Goal: Task Accomplishment & Management: Manage account settings

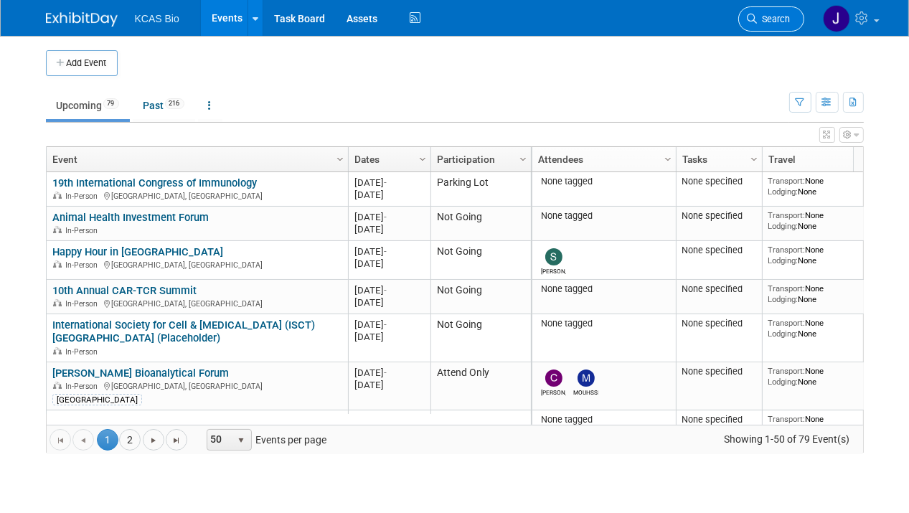
click at [779, 13] on link "Search" at bounding box center [771, 18] width 66 height 25
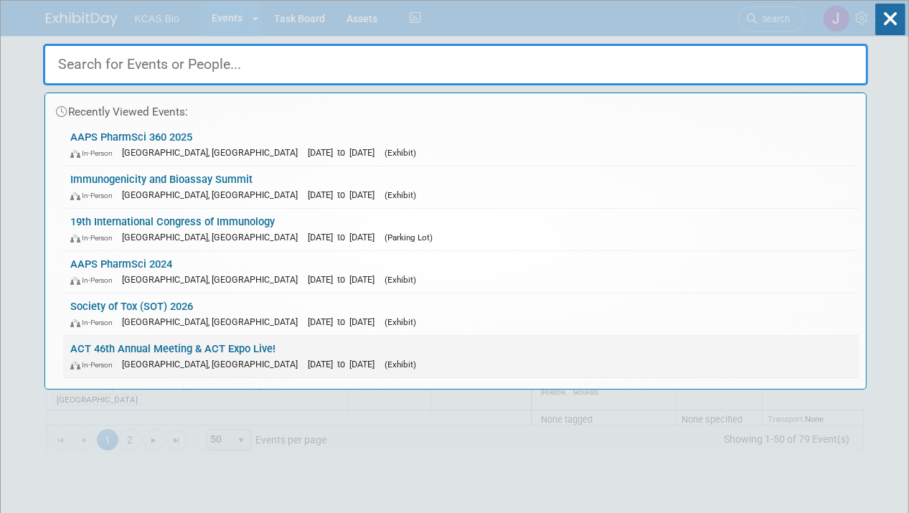
click at [172, 346] on link "ACT 46th Annual Meeting & ACT Expo Live! In-Person [GEOGRAPHIC_DATA], [GEOGRAPH…" at bounding box center [461, 357] width 796 height 42
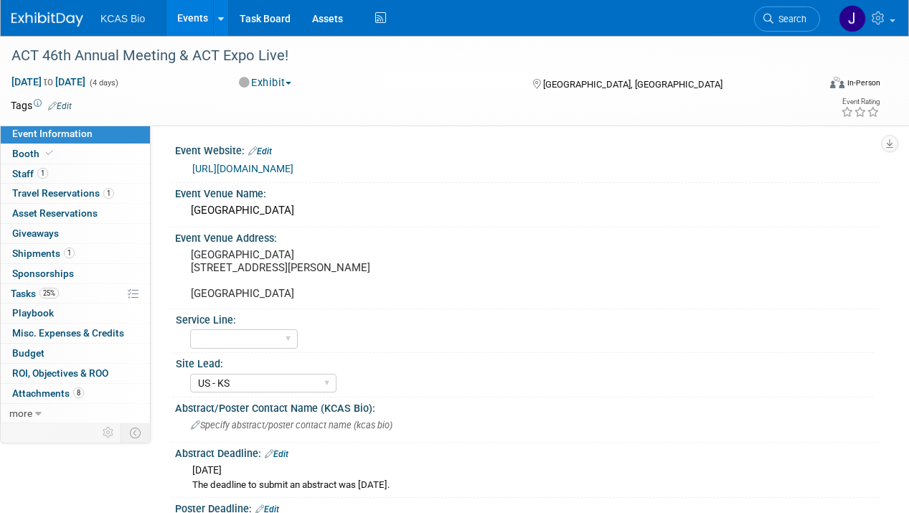
select select "US - KS"
click at [39, 254] on span "Shipments 1" at bounding box center [43, 252] width 62 height 11
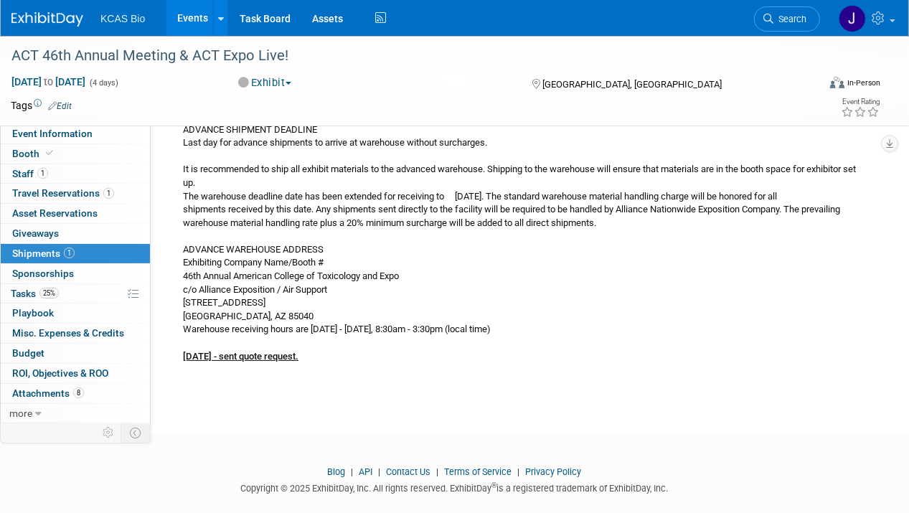
scroll to position [215, 0]
click at [29, 288] on span "Tasks 25%" at bounding box center [35, 293] width 48 height 11
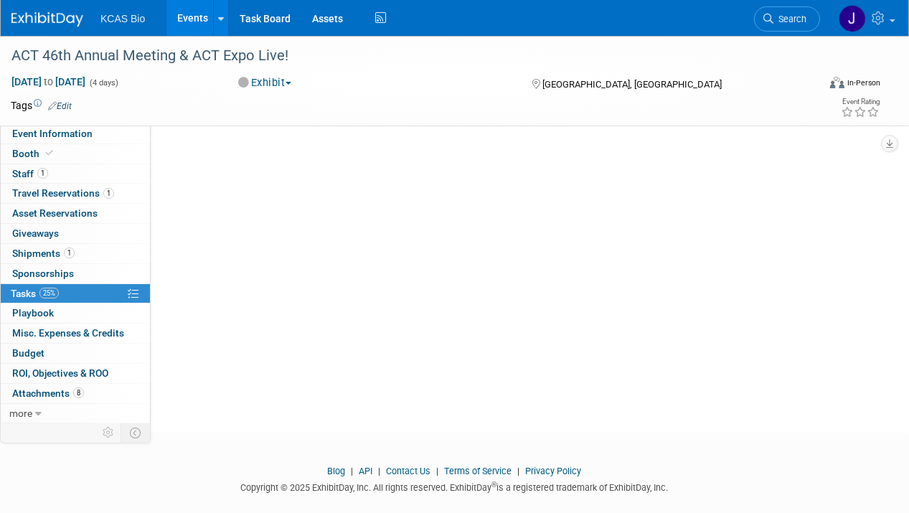
scroll to position [0, 0]
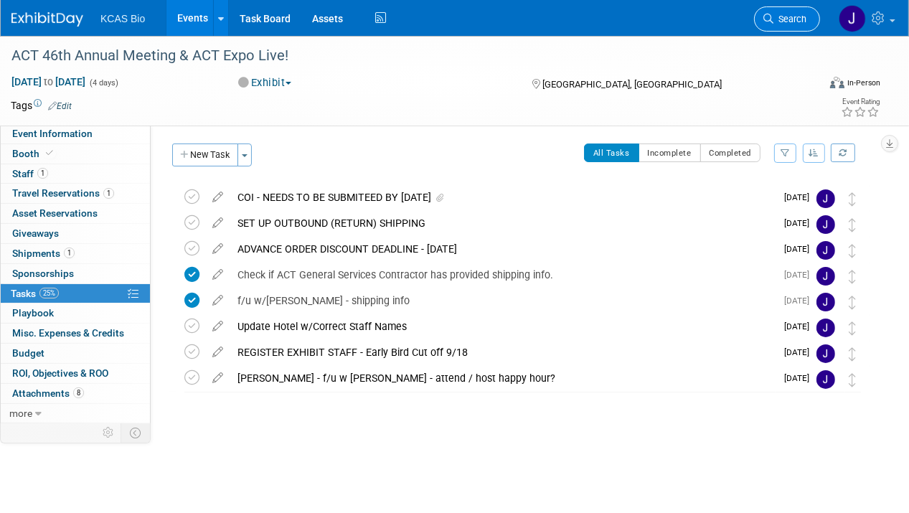
click at [787, 17] on span "Search" at bounding box center [789, 19] width 33 height 11
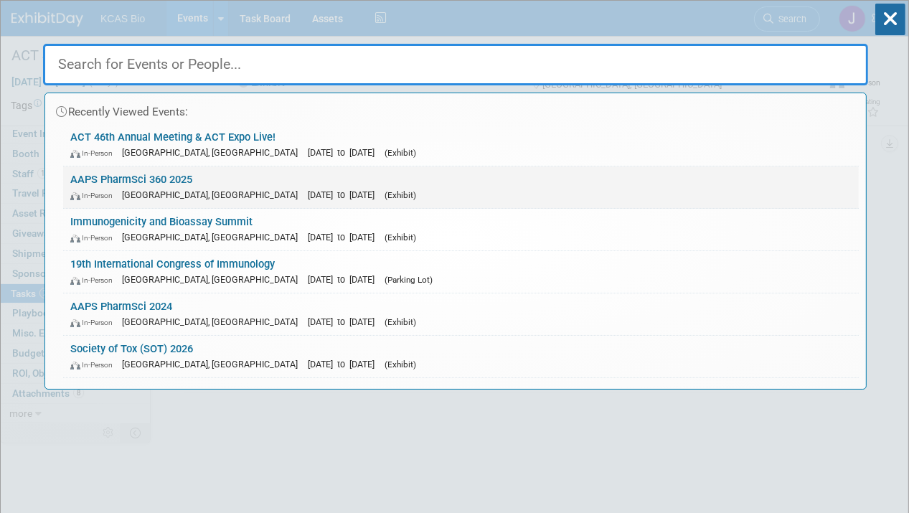
click at [138, 177] on link "AAPS PharmSci 360 2025 In-Person San Antonio, TX Nov 9, 2025 to Nov 12, 2025 (E…" at bounding box center [461, 187] width 796 height 42
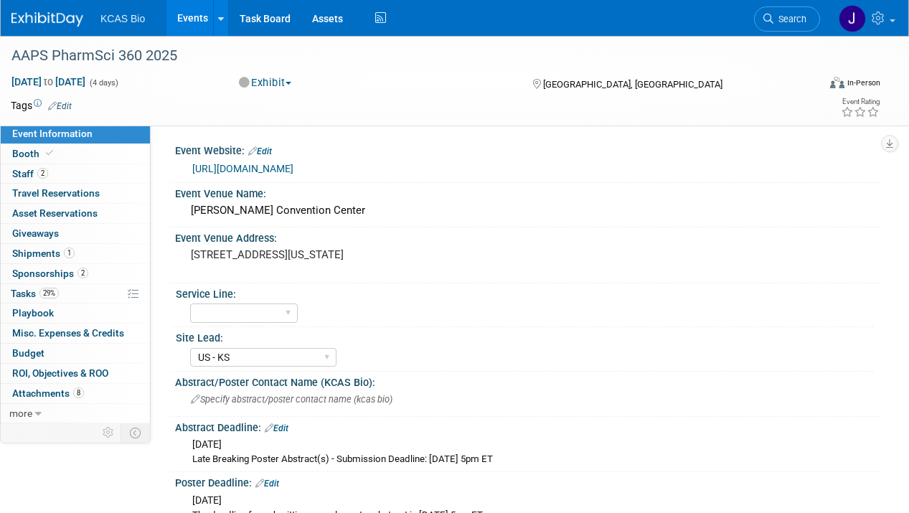
select select "US - KS"
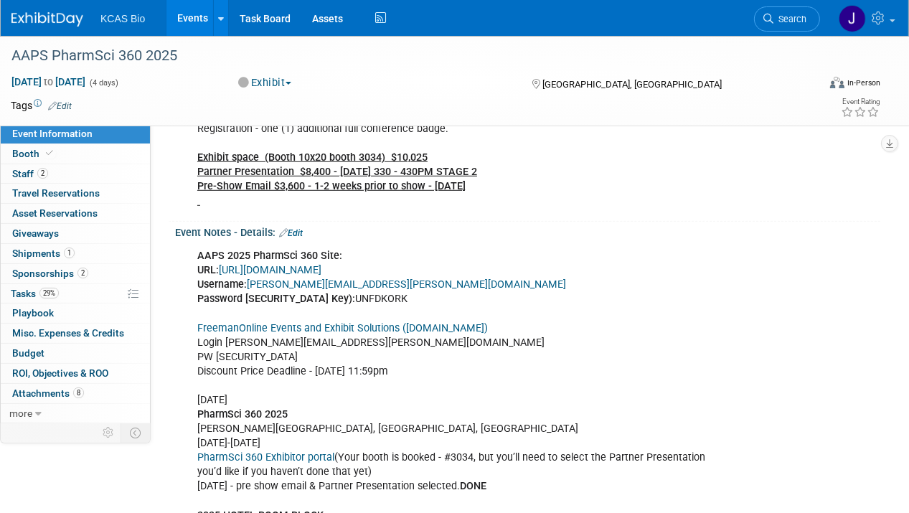
scroll to position [933, 0]
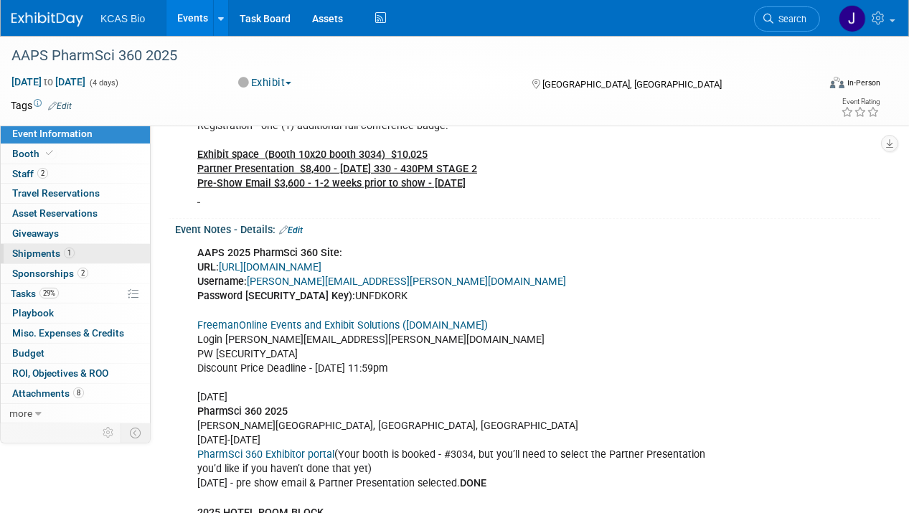
click at [35, 255] on span "Shipments 1" at bounding box center [43, 252] width 62 height 11
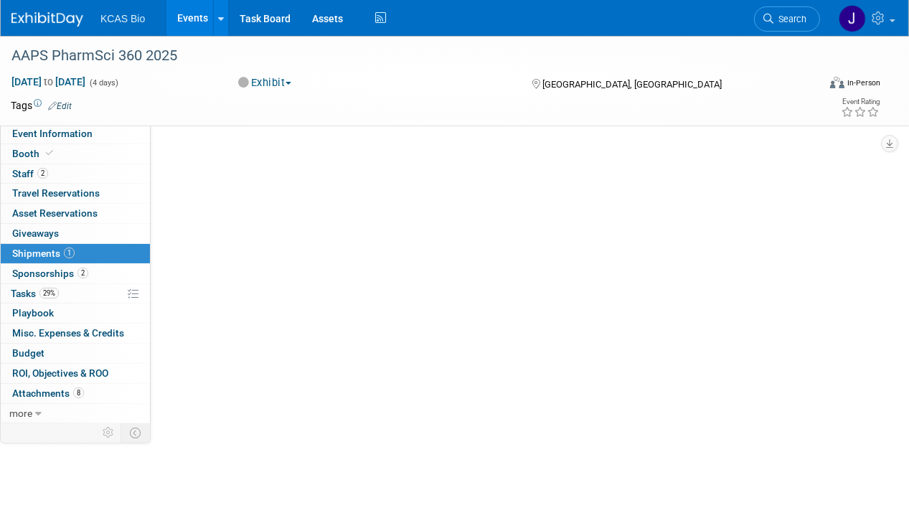
scroll to position [0, 0]
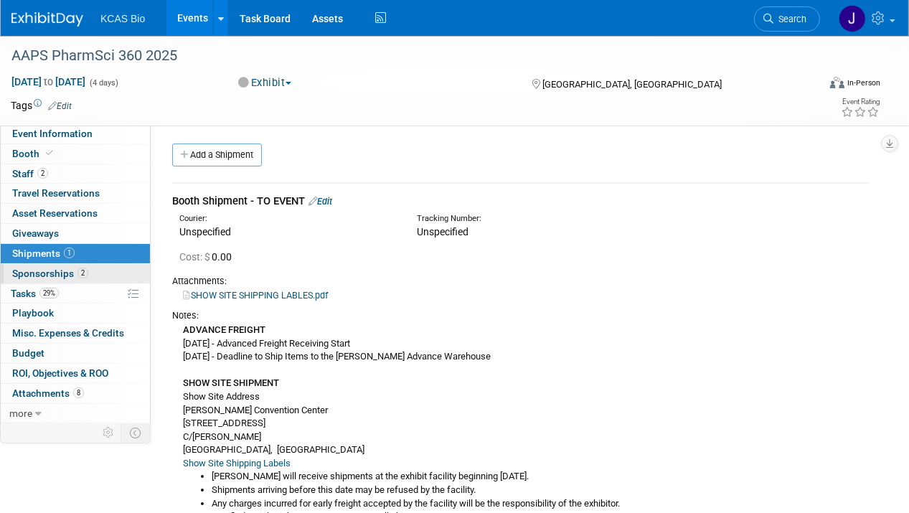
click at [39, 271] on span "Sponsorships 2" at bounding box center [50, 273] width 76 height 11
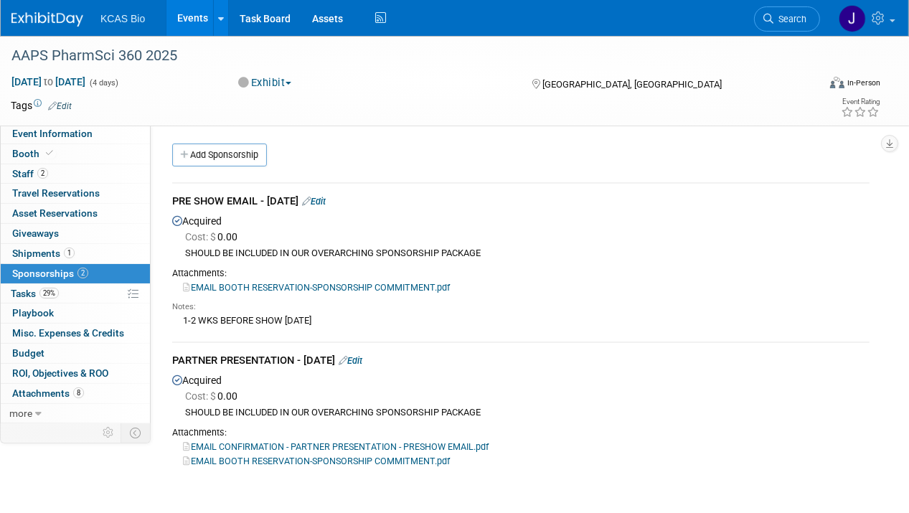
click at [362, 357] on link "Edit" at bounding box center [351, 360] width 24 height 11
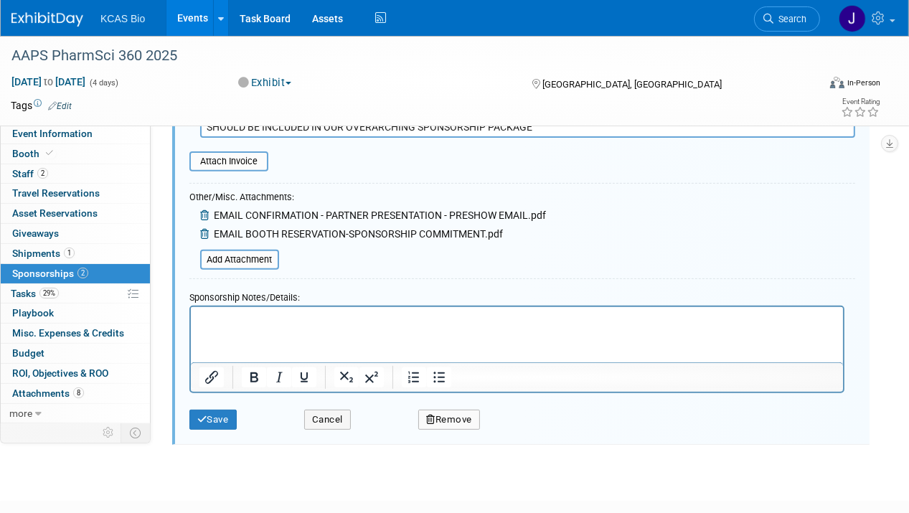
scroll to position [466, 0]
click at [232, 327] on html at bounding box center [516, 317] width 652 height 20
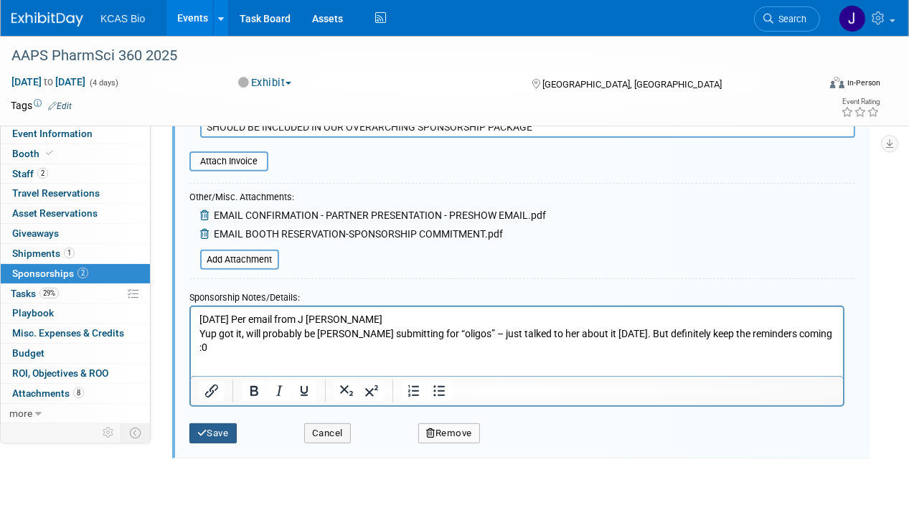
click at [221, 430] on button "Save" at bounding box center [212, 433] width 47 height 20
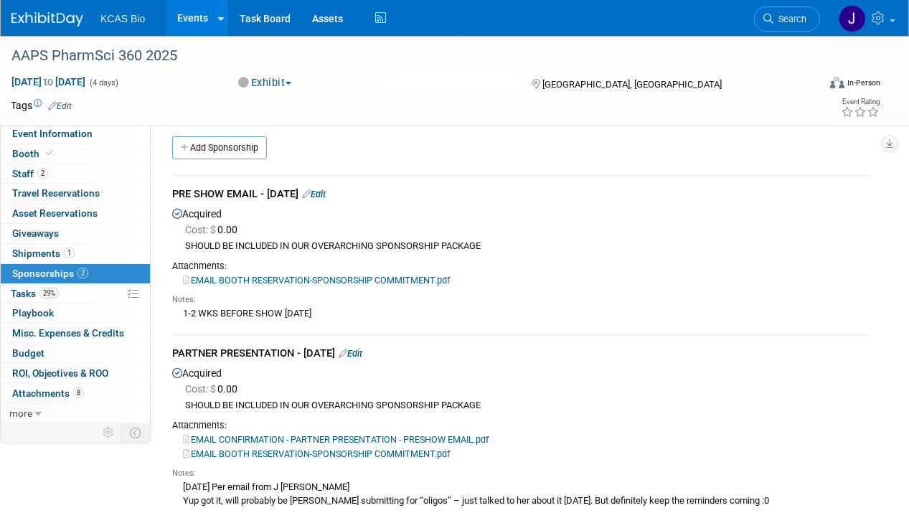
scroll to position [0, 0]
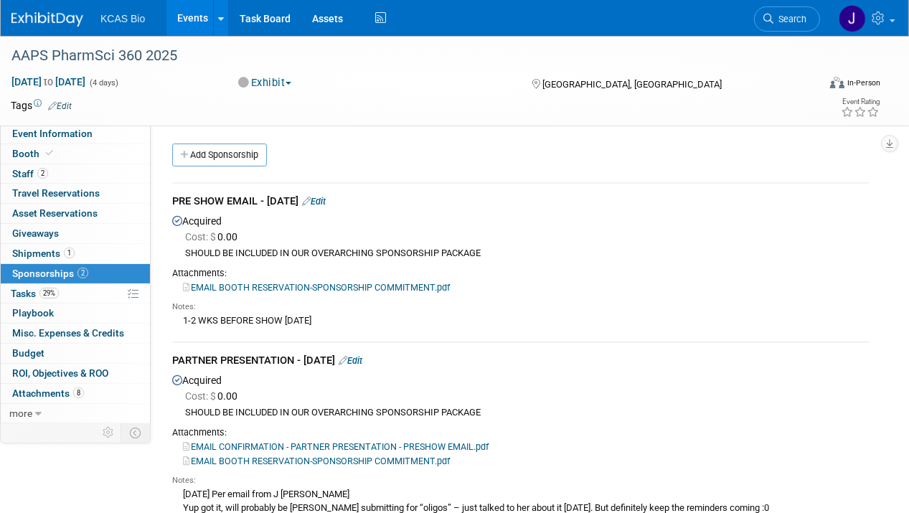
click at [326, 204] on link "Edit" at bounding box center [314, 201] width 24 height 11
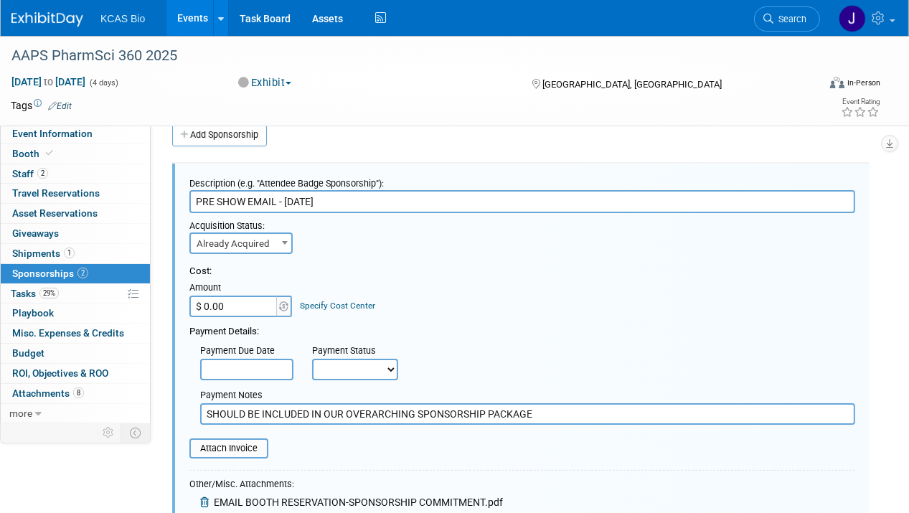
scroll to position [236, 0]
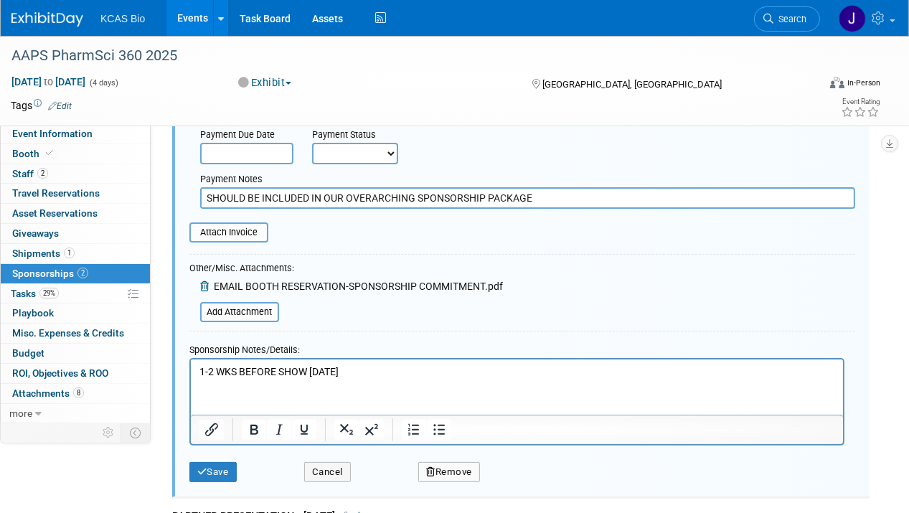
click at [208, 379] on html "1-2 WKS BEFORE SHOW THU 10/30/25" at bounding box center [516, 369] width 652 height 20
click at [387, 371] on p "1-2 WKS BEFORE SHOW THU 10/30/25" at bounding box center [517, 371] width 636 height 14
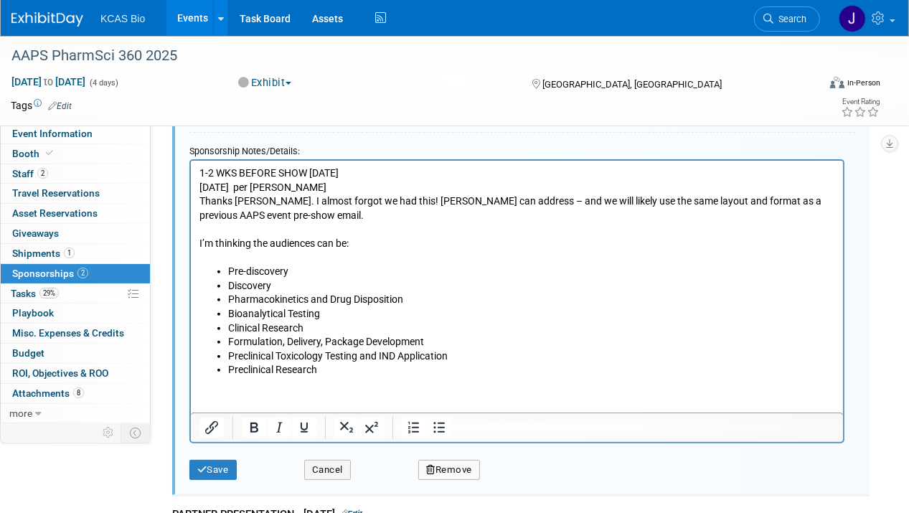
scroll to position [466, 0]
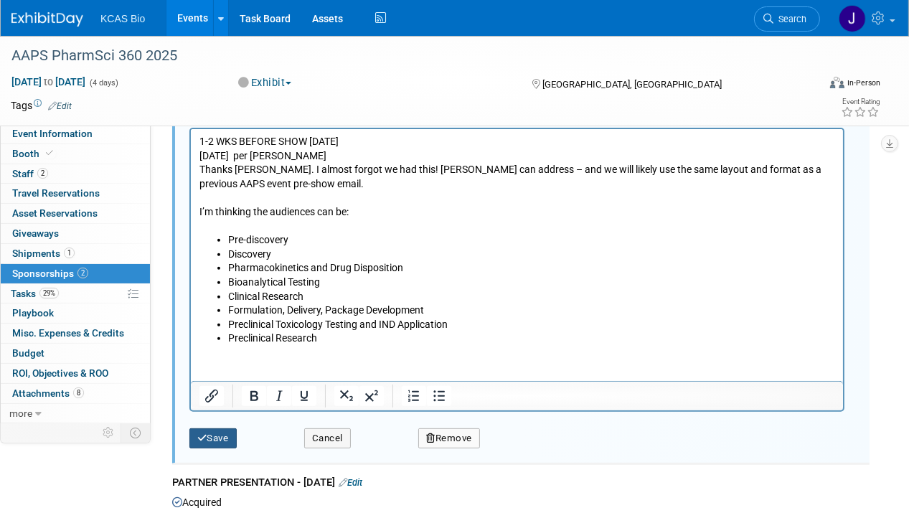
click at [221, 438] on button "Save" at bounding box center [212, 438] width 47 height 20
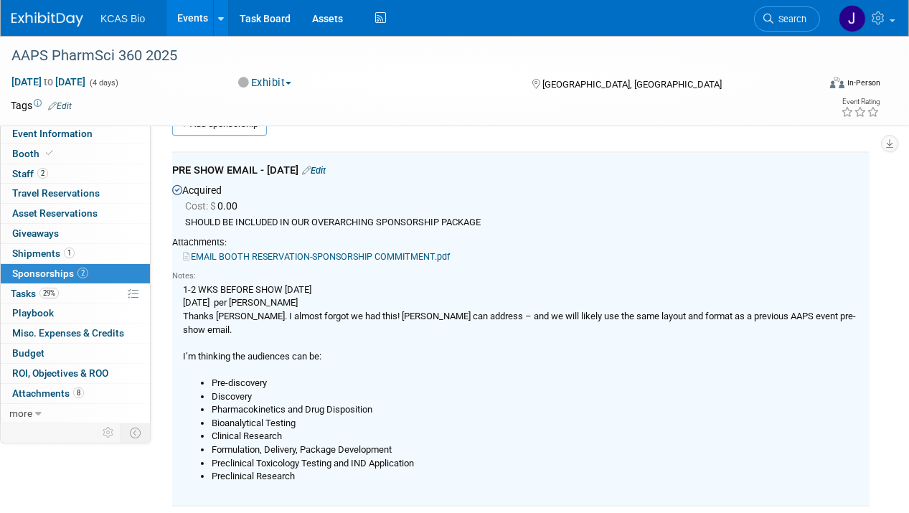
scroll to position [20, 0]
